Goal: Task Accomplishment & Management: Manage account settings

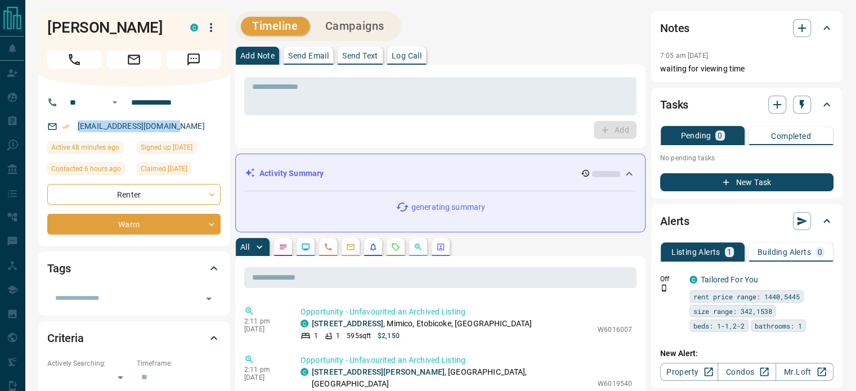
drag, startPoint x: 179, startPoint y: 127, endPoint x: 75, endPoint y: 130, distance: 104.1
click at [75, 130] on p "[EMAIL_ADDRESS][DOMAIN_NAME]" at bounding box center [141, 126] width 134 height 19
copy link "[EMAIL_ADDRESS][DOMAIN_NAME]"
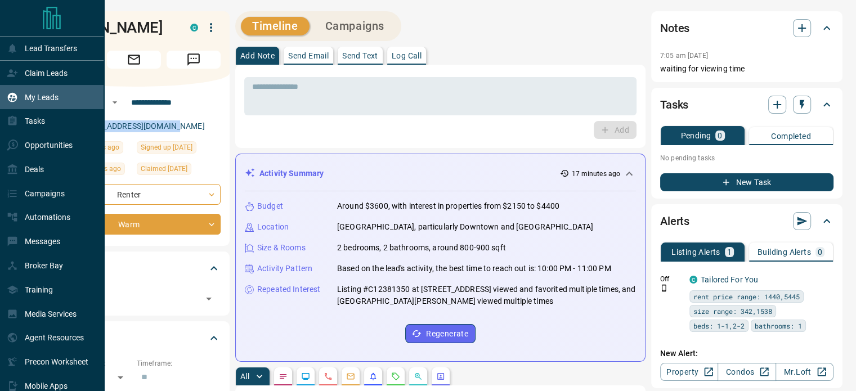
click at [38, 94] on p "My Leads" at bounding box center [42, 97] width 34 height 9
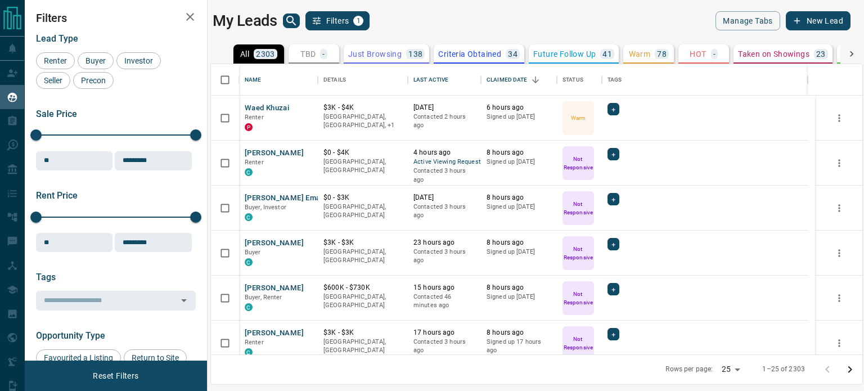
scroll to position [282, 643]
click at [293, 22] on icon "search button" at bounding box center [291, 21] width 10 height 10
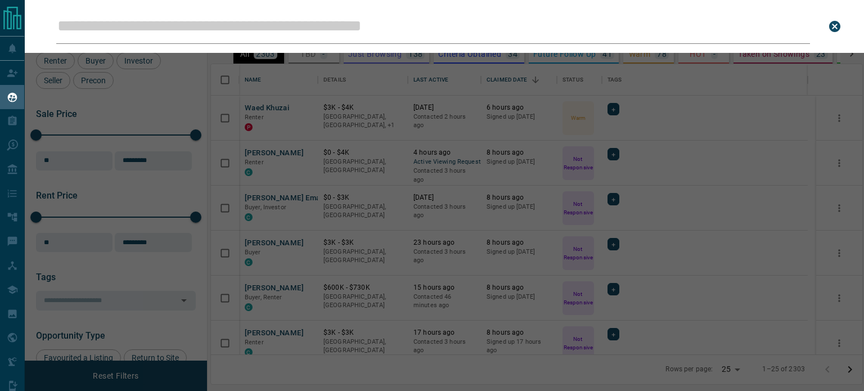
click at [317, 33] on input "Leads Search Bar" at bounding box center [433, 26] width 754 height 35
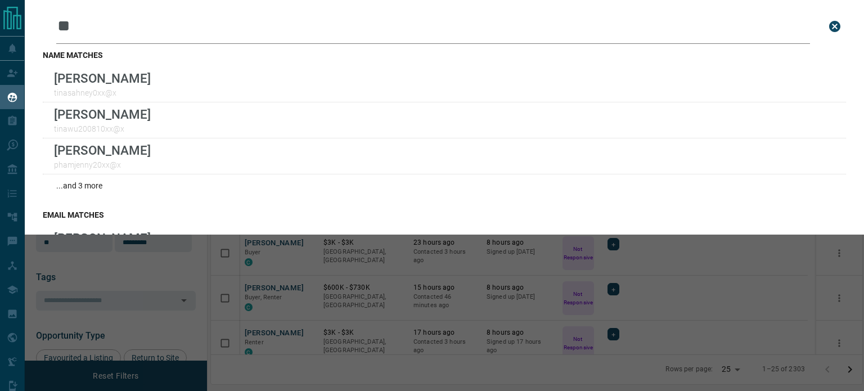
type input "*"
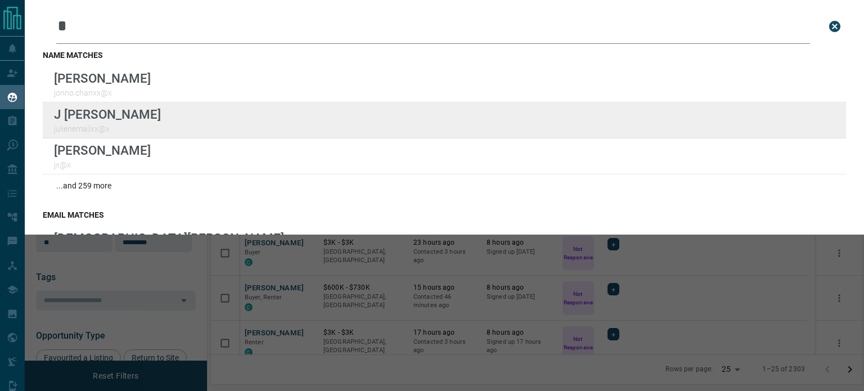
type input "*"
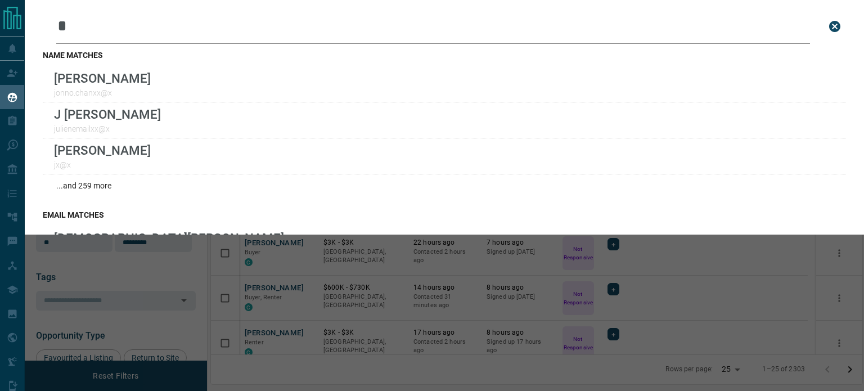
scroll to position [282, 643]
drag, startPoint x: 819, startPoint y: 26, endPoint x: 790, endPoint y: 20, distance: 30.0
click at [824, 26] on button "close search bar" at bounding box center [835, 26] width 23 height 23
